Goal: Information Seeking & Learning: Learn about a topic

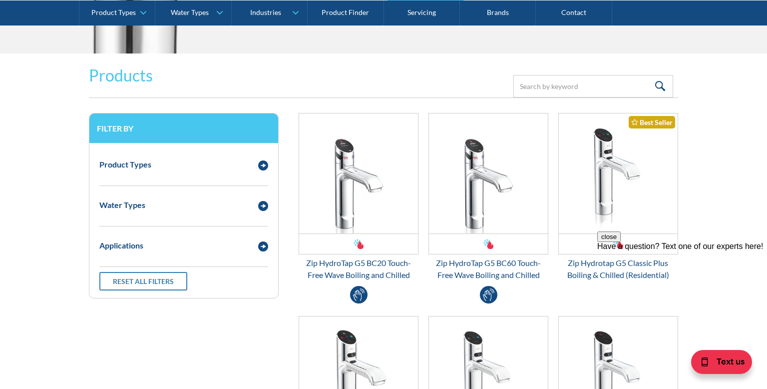
scroll to position [1260, 0]
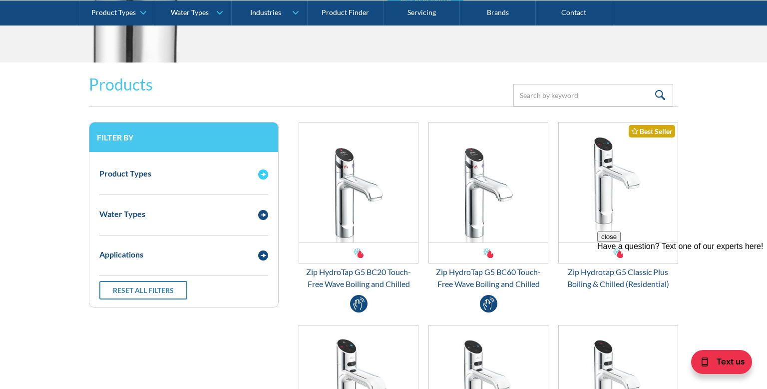
click at [237, 178] on div "Product Types" at bounding box center [183, 172] width 179 height 27
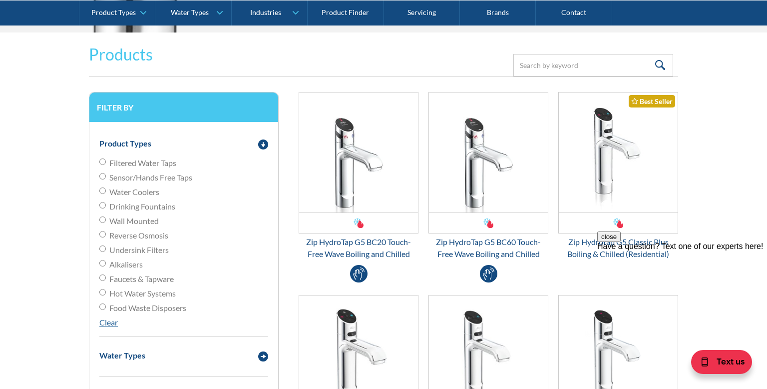
scroll to position [1312, 0]
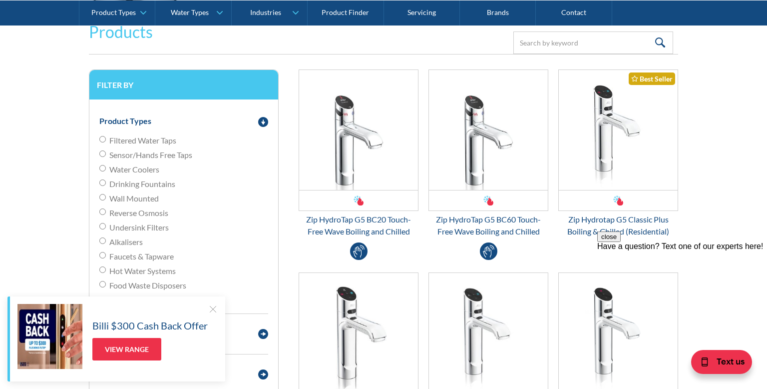
drag, startPoint x: 214, startPoint y: 309, endPoint x: 196, endPoint y: 249, distance: 63.1
click at [214, 308] on div at bounding box center [213, 309] width 10 height 10
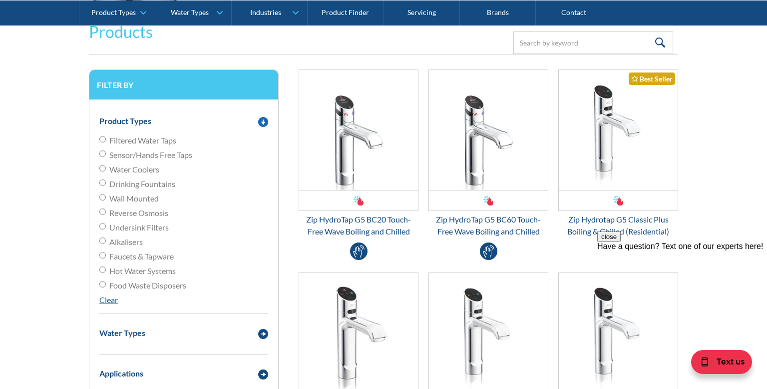
click at [101, 140] on input "Filtered Water Taps" at bounding box center [102, 139] width 6 height 6
radio input "true"
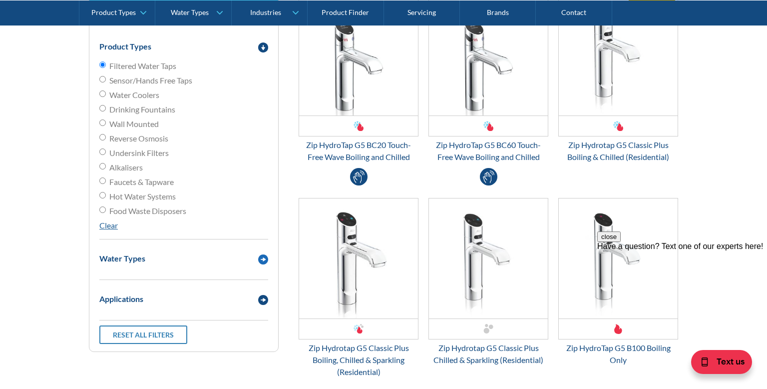
click at [186, 267] on div "Water Types" at bounding box center [183, 257] width 179 height 27
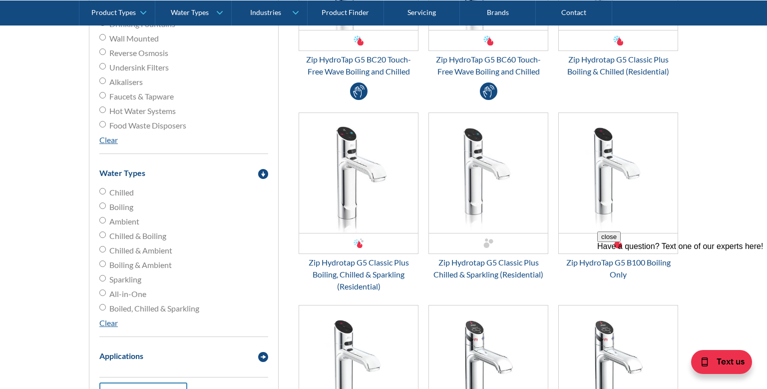
scroll to position [1477, 0]
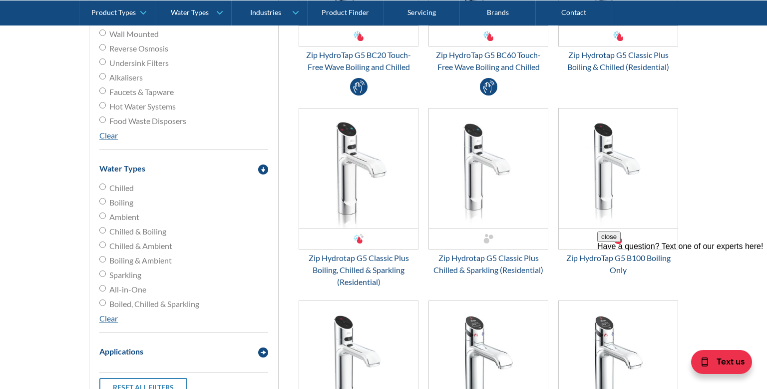
click at [101, 302] on input "Boiled, Chilled & Sparkling" at bounding box center [102, 302] width 6 height 6
radio input "true"
